Goal: Information Seeking & Learning: Learn about a topic

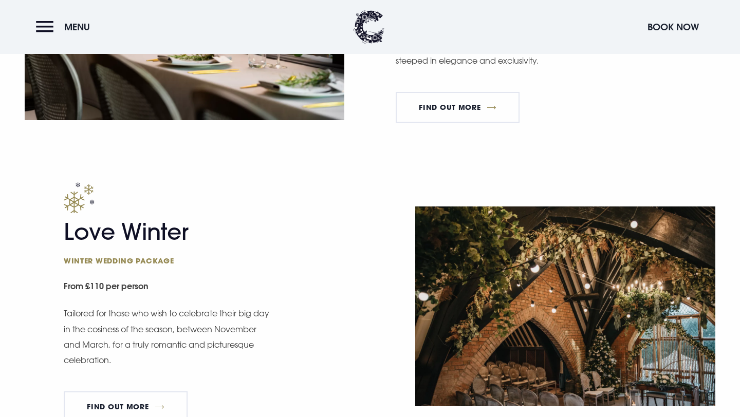
scroll to position [1157, 0]
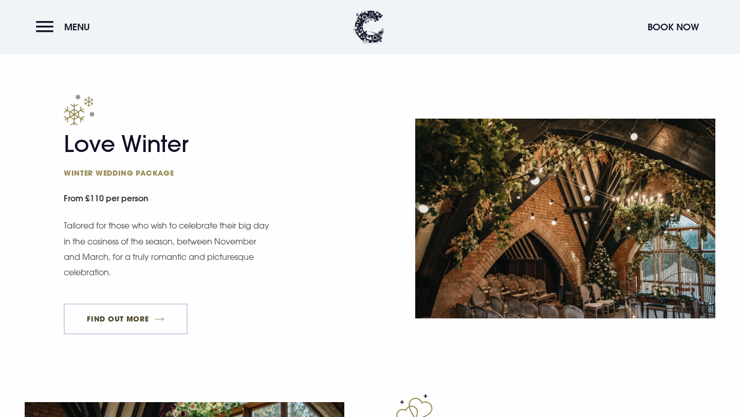
click at [114, 327] on link "FIND OUT MORE" at bounding box center [126, 319] width 124 height 31
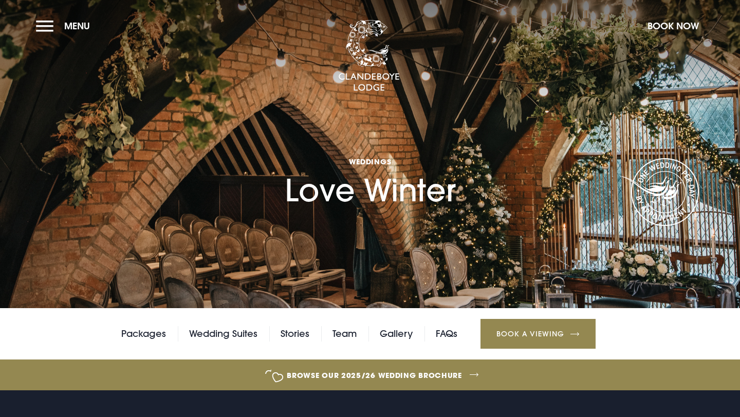
checkbox input "true"
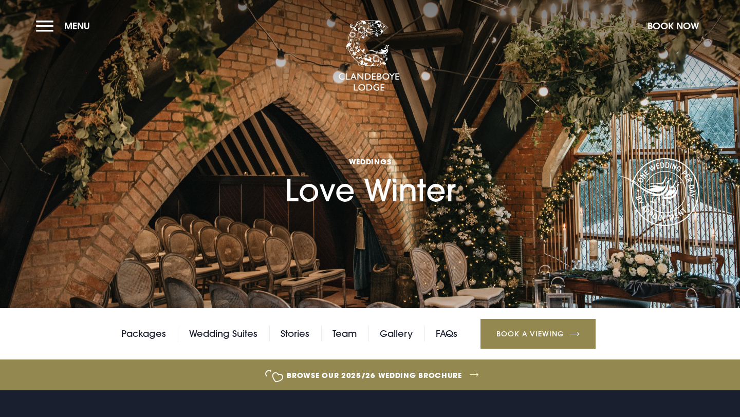
scroll to position [21, 0]
